Goal: Task Accomplishment & Management: Manage account settings

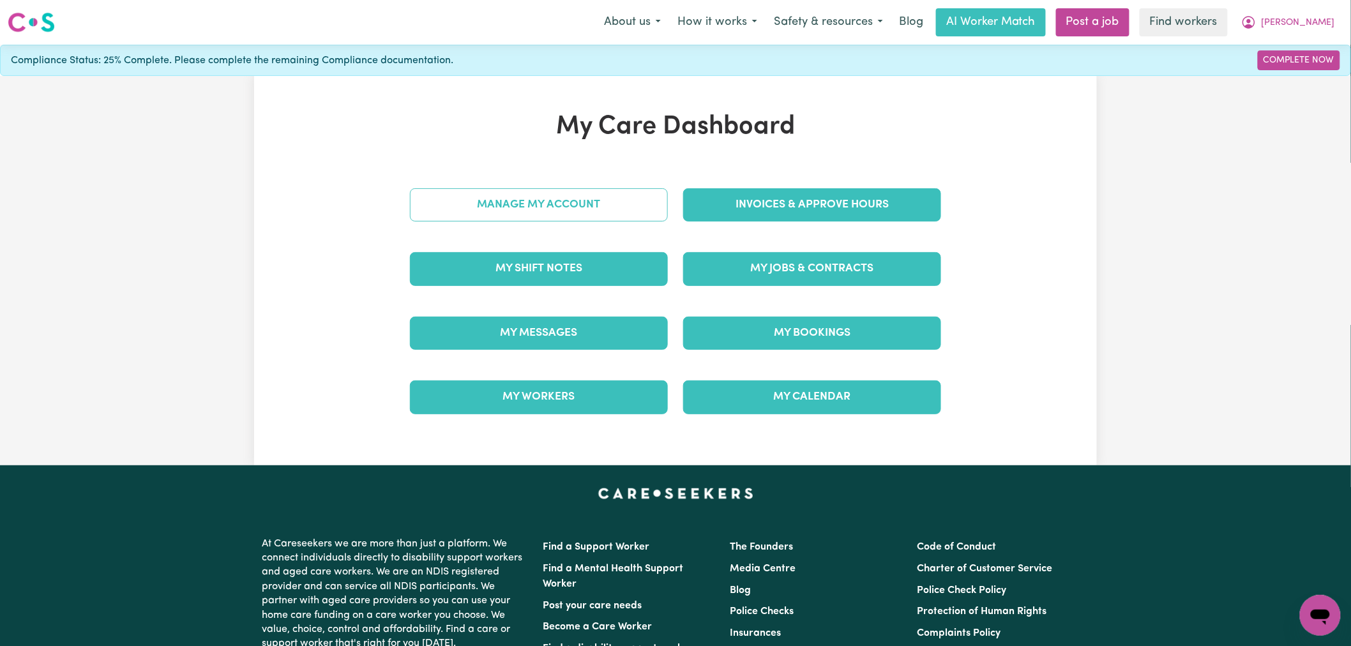
click at [560, 202] on link "Manage My Account" at bounding box center [539, 204] width 258 height 33
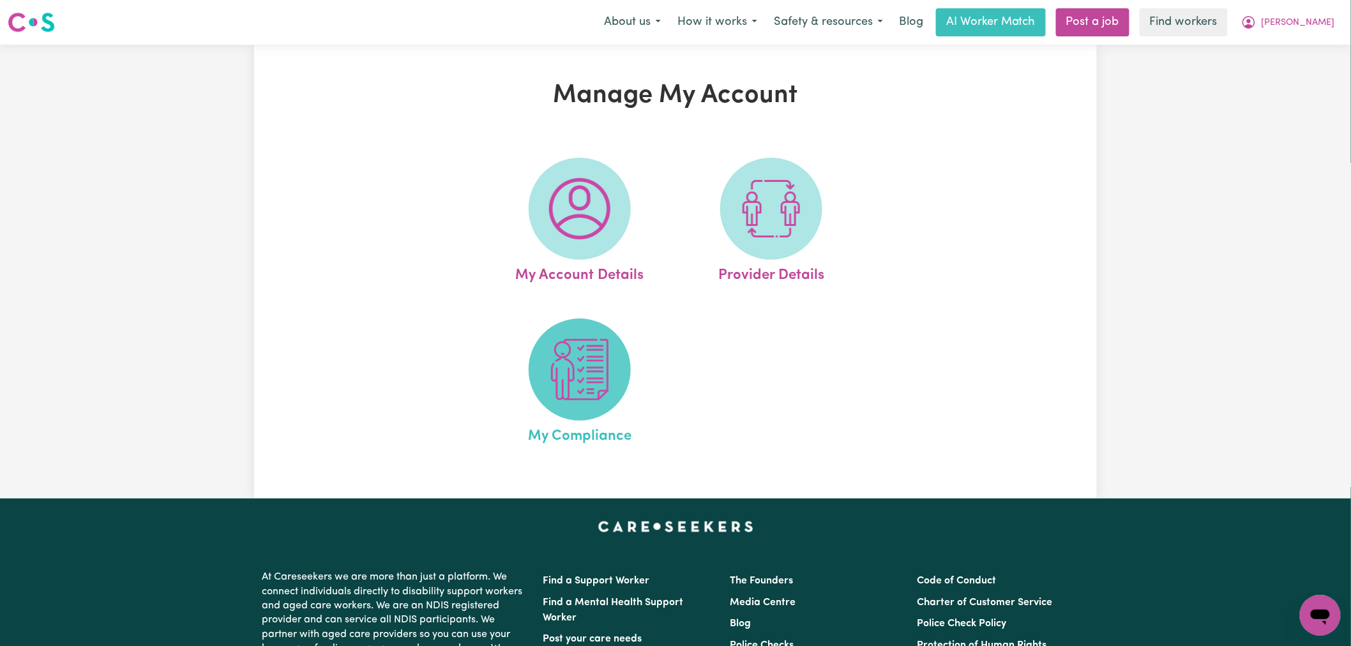
click at [588, 391] on img at bounding box center [579, 369] width 61 height 61
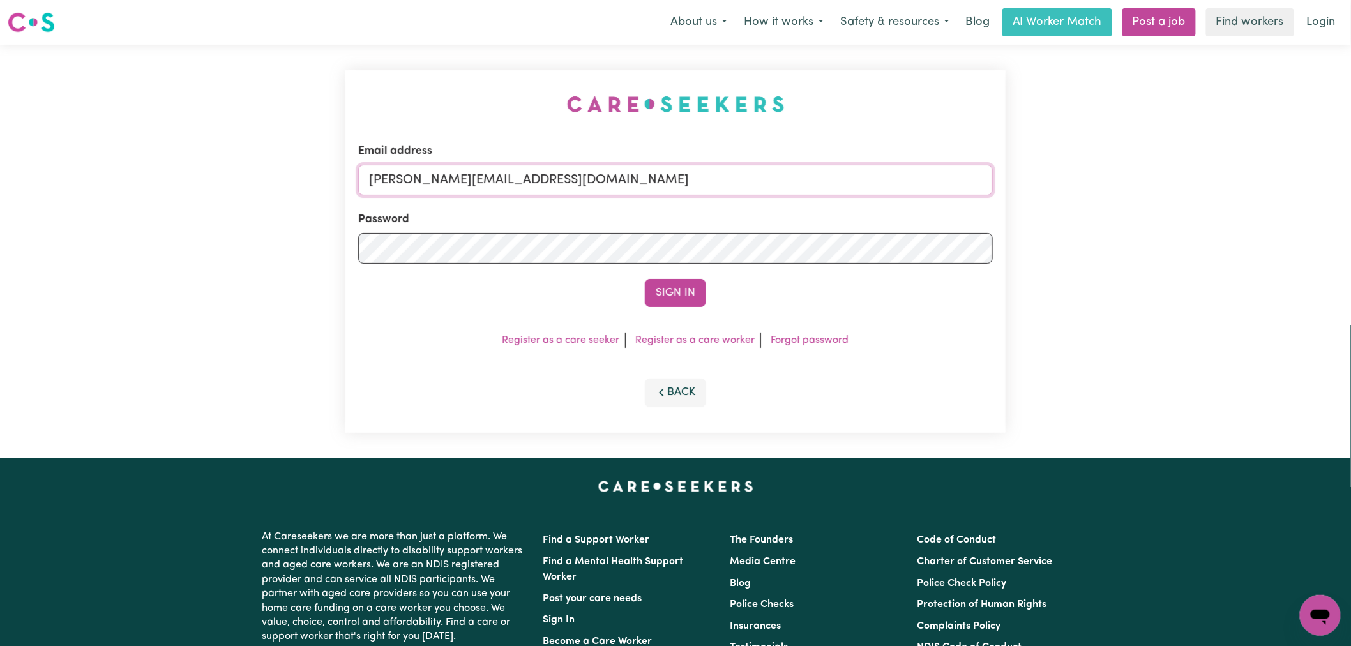
drag, startPoint x: 590, startPoint y: 176, endPoint x: 591, endPoint y: 195, distance: 19.2
click at [590, 176] on input "[PERSON_NAME][EMAIL_ADDRESS][DOMAIN_NAME]" at bounding box center [675, 180] width 634 height 31
drag, startPoint x: 552, startPoint y: 179, endPoint x: 433, endPoint y: 170, distance: 119.0
click at [433, 170] on input "superuser~ [EMAIL_ADDRESS][DOMAIN_NAME]" at bounding box center [675, 180] width 634 height 31
type input "superuser~[EMAIL_ADDRESS][DOMAIN_NAME]"
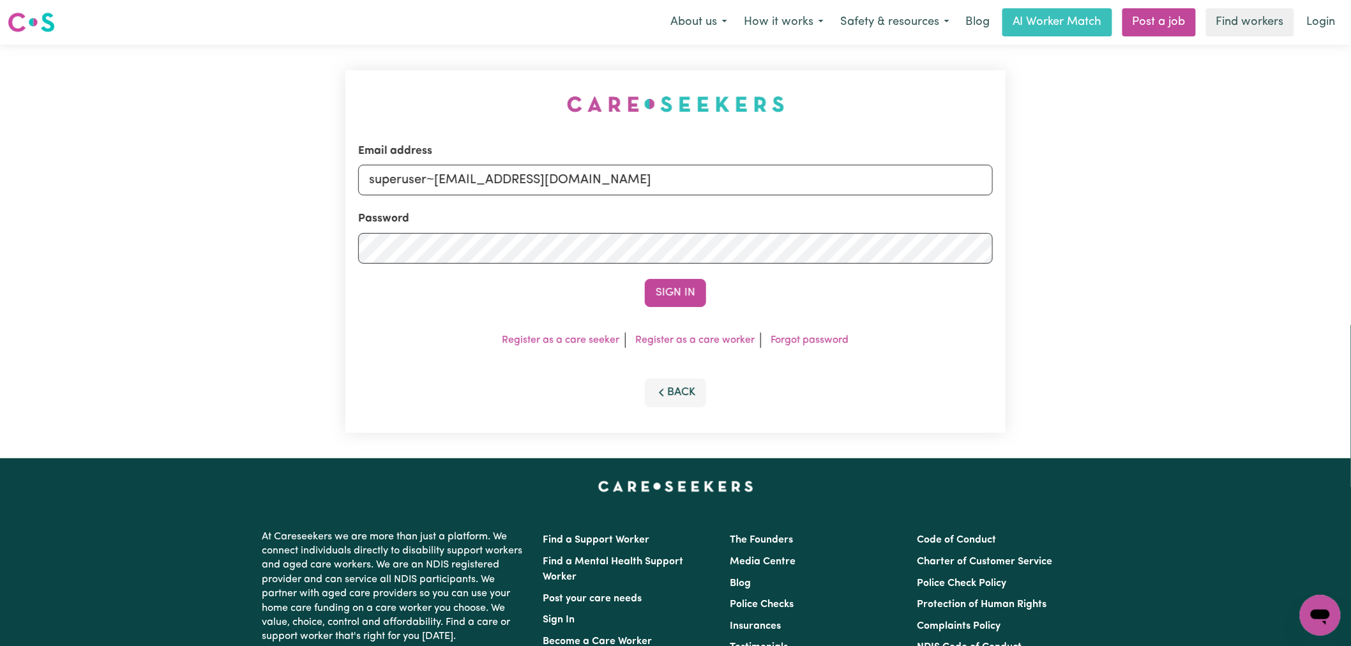
click at [645, 279] on button "Sign In" at bounding box center [675, 293] width 61 height 28
